Goal: Find specific page/section: Find specific page/section

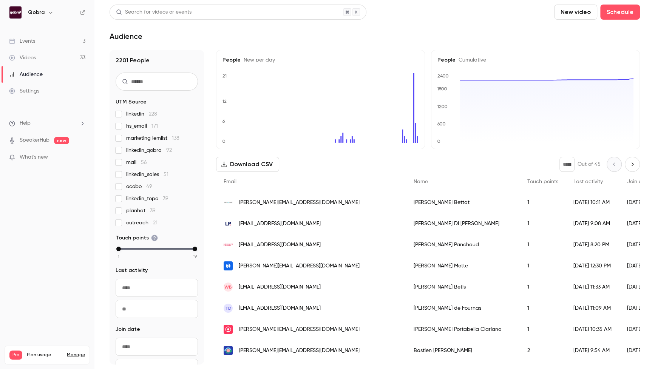
click at [36, 35] on link "Events 3" at bounding box center [47, 41] width 94 height 17
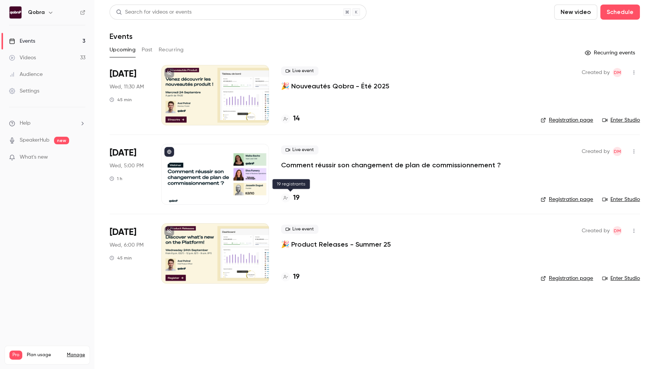
click at [295, 196] on h4 "19" at bounding box center [296, 198] width 6 height 10
